Goal: Task Accomplishment & Management: Manage account settings

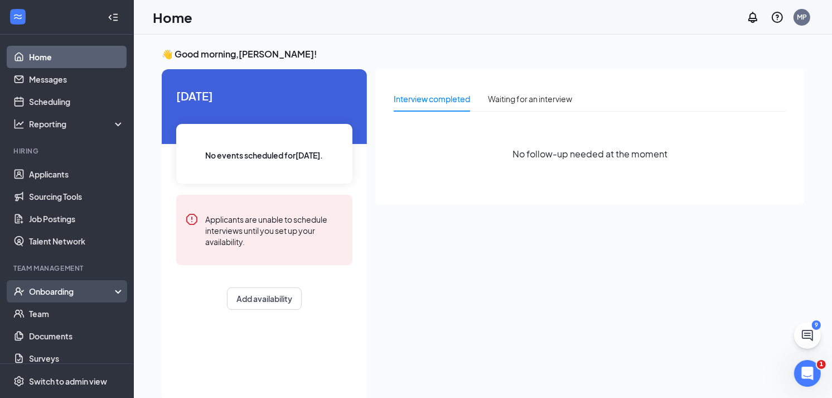
click at [60, 293] on div "Onboarding" at bounding box center [72, 290] width 86 height 11
click at [59, 307] on link "Overview" at bounding box center [76, 313] width 95 height 22
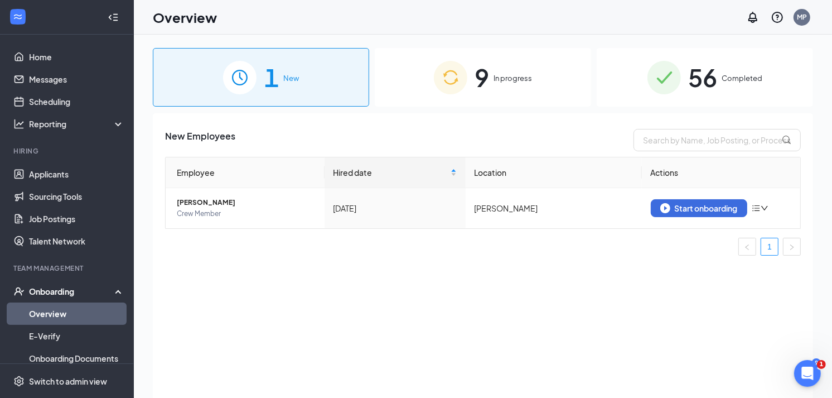
click at [438, 80] on img at bounding box center [450, 77] width 33 height 33
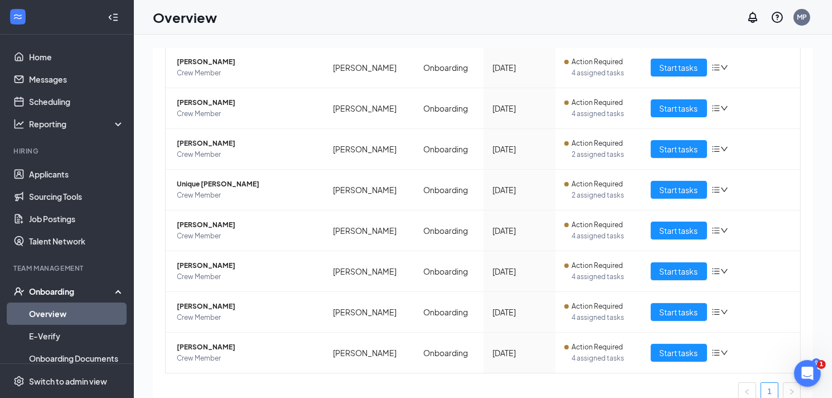
scroll to position [182, 0]
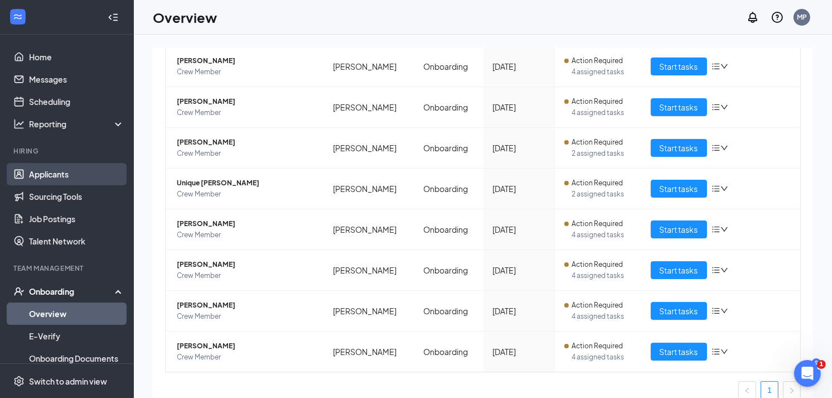
click at [62, 174] on link "Applicants" at bounding box center [76, 174] width 95 height 22
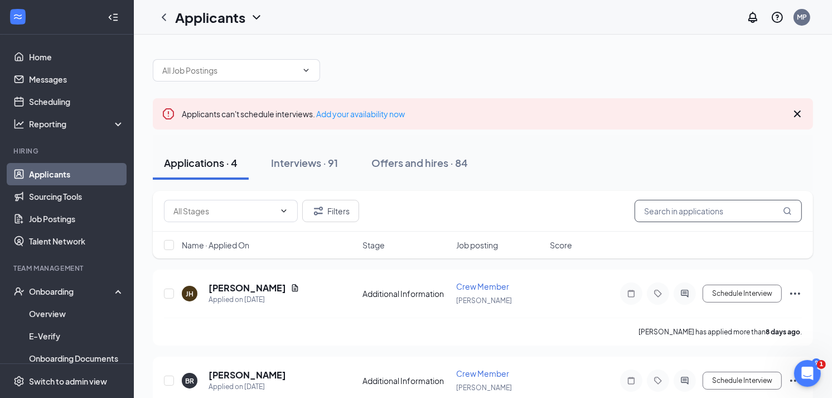
click at [686, 214] on input "text" at bounding box center [718, 211] width 167 height 22
type input "[PERSON_NAME]"
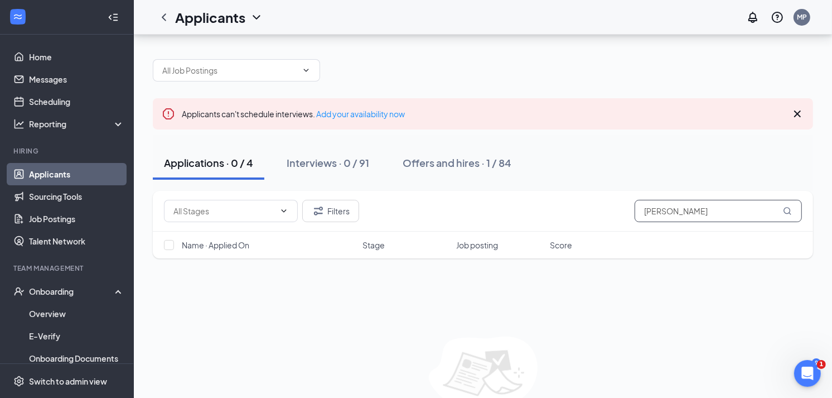
scroll to position [59, 0]
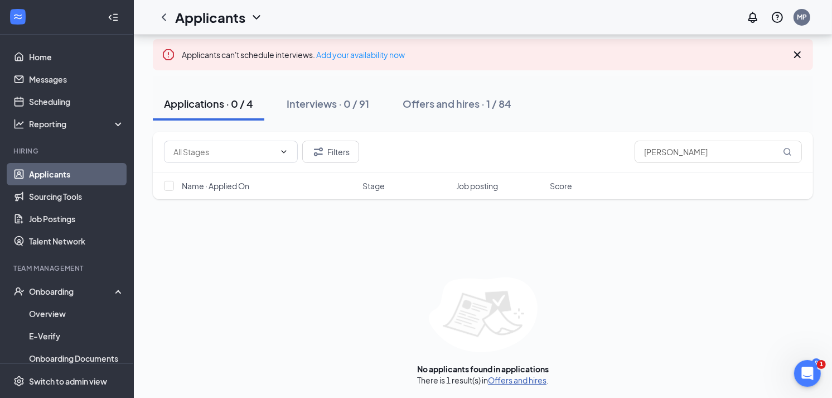
click at [529, 382] on link "Offers and hires" at bounding box center [517, 380] width 59 height 10
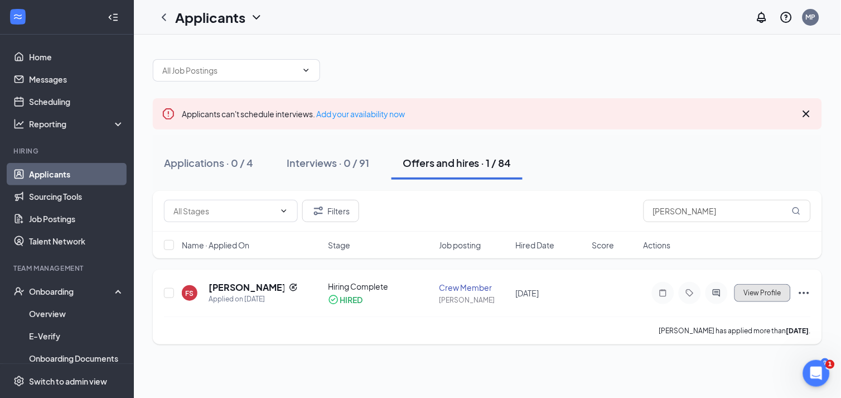
click at [759, 291] on span "View Profile" at bounding box center [762, 293] width 37 height 8
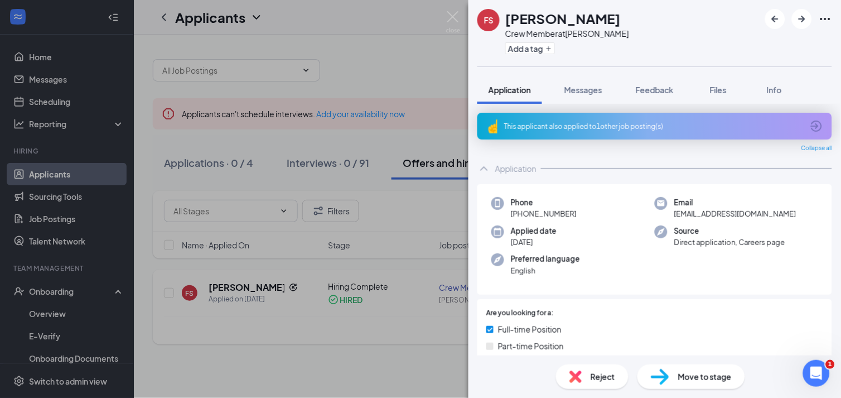
click at [759, 291] on div "Phone [PHONE_NUMBER] Email [EMAIL_ADDRESS][DOMAIN_NAME] Applied date [DATE] Sou…" at bounding box center [654, 239] width 355 height 111
click at [287, 336] on div "FS [PERSON_NAME] Member at [PERSON_NAME] Add a tag Application Messages Feedbac…" at bounding box center [420, 199] width 841 height 398
click at [74, 291] on div "FS [PERSON_NAME] Member at [PERSON_NAME] Add a tag Application Messages Feedbac…" at bounding box center [420, 199] width 841 height 398
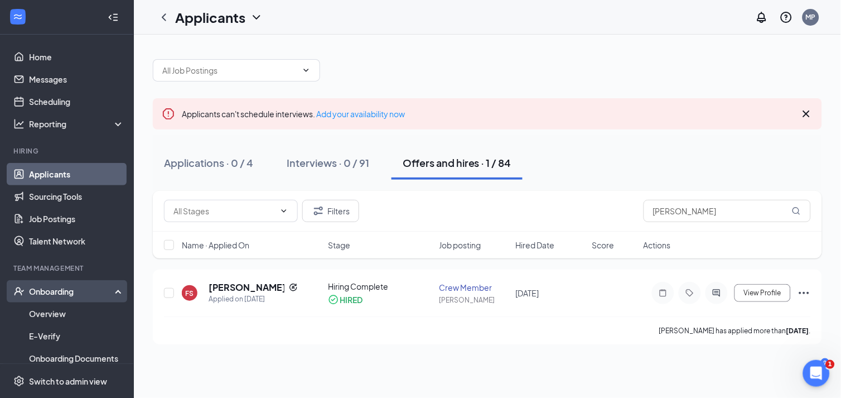
click at [106, 287] on div "Onboarding" at bounding box center [67, 291] width 134 height 22
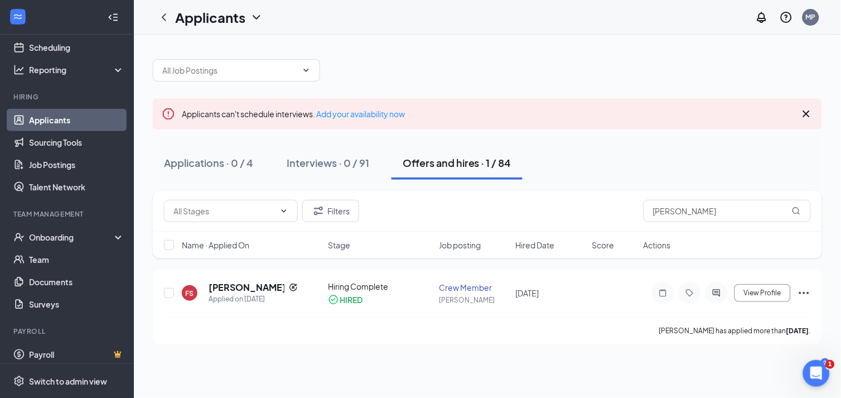
scroll to position [55, 0]
click at [52, 251] on link "Team" at bounding box center [76, 259] width 95 height 22
